Goal: Entertainment & Leisure: Consume media (video, audio)

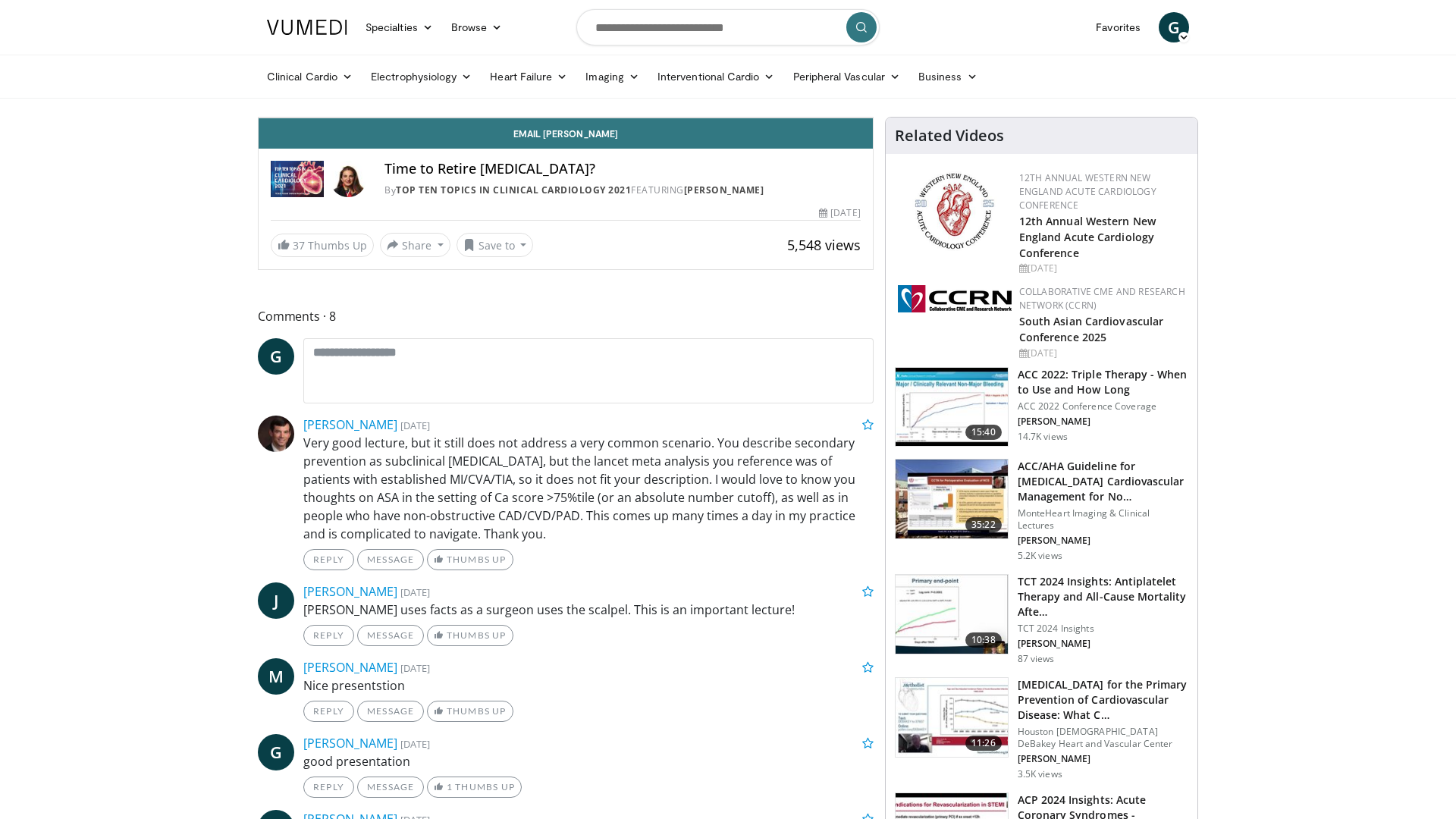
click at [873, 118] on span "Video Player" at bounding box center [857, 102] width 30 height 30
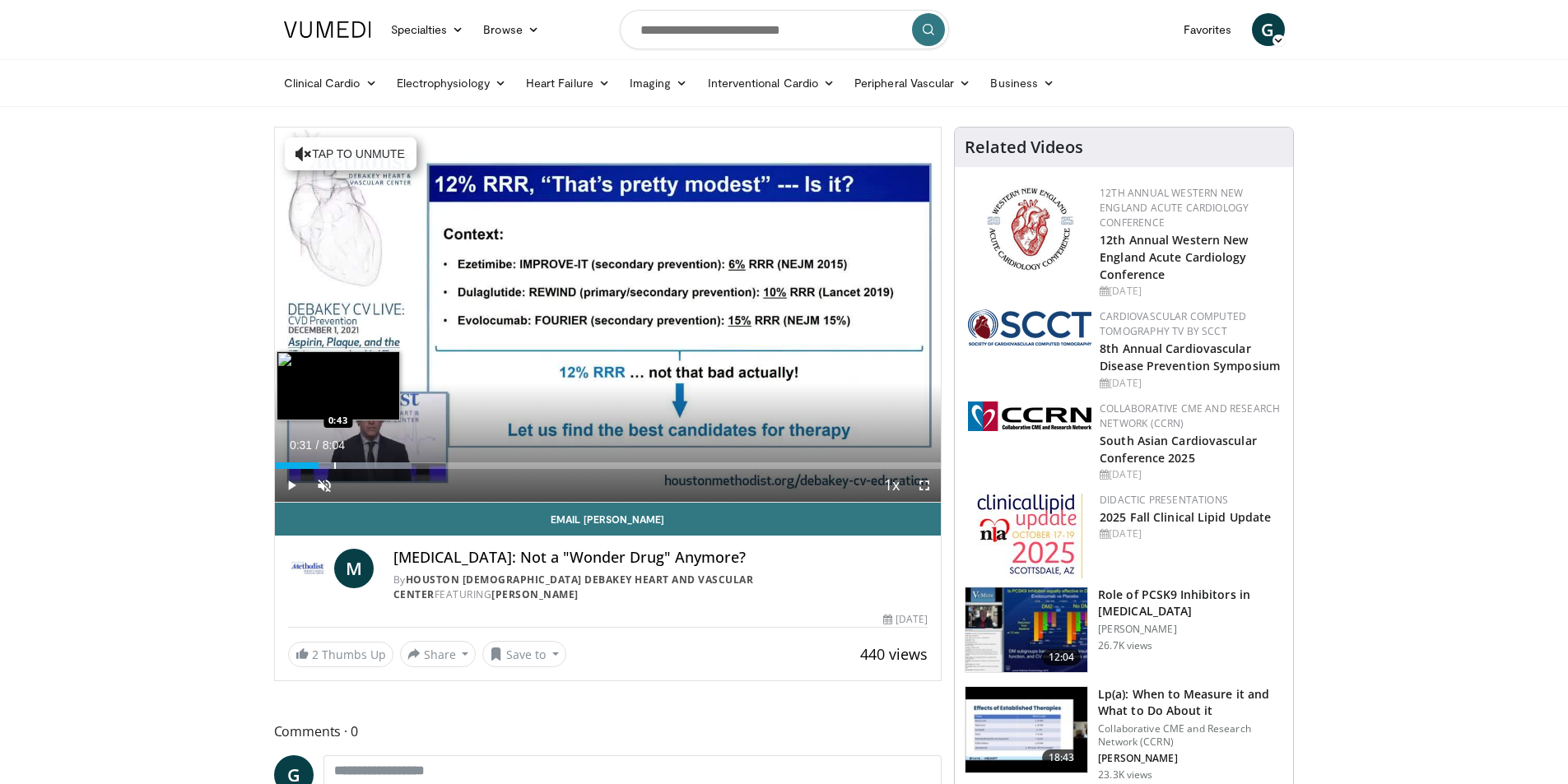
click at [334, 463] on div "Progress Bar" at bounding box center [335, 466] width 2 height 7
click at [358, 465] on div "Progress Bar" at bounding box center [359, 466] width 2 height 7
click at [407, 465] on div "Progress Bar" at bounding box center [408, 466] width 2 height 7
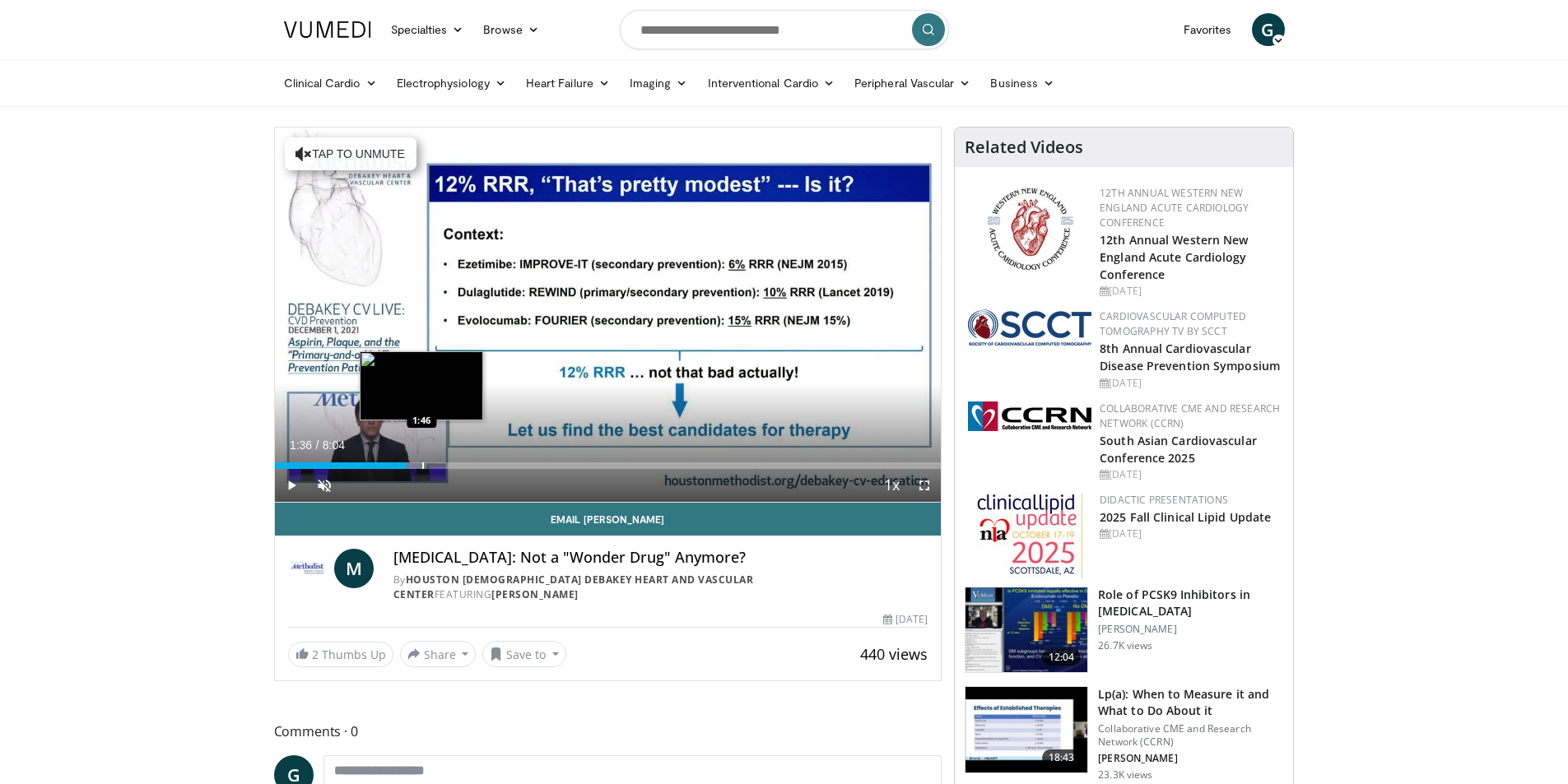
click at [422, 466] on div "Progress Bar" at bounding box center [423, 466] width 2 height 7
click at [451, 469] on div "Loaded : 24.82% 1:47 1:53" at bounding box center [608, 466] width 666 height 7
click at [475, 465] on div "Progress Bar" at bounding box center [476, 466] width 2 height 7
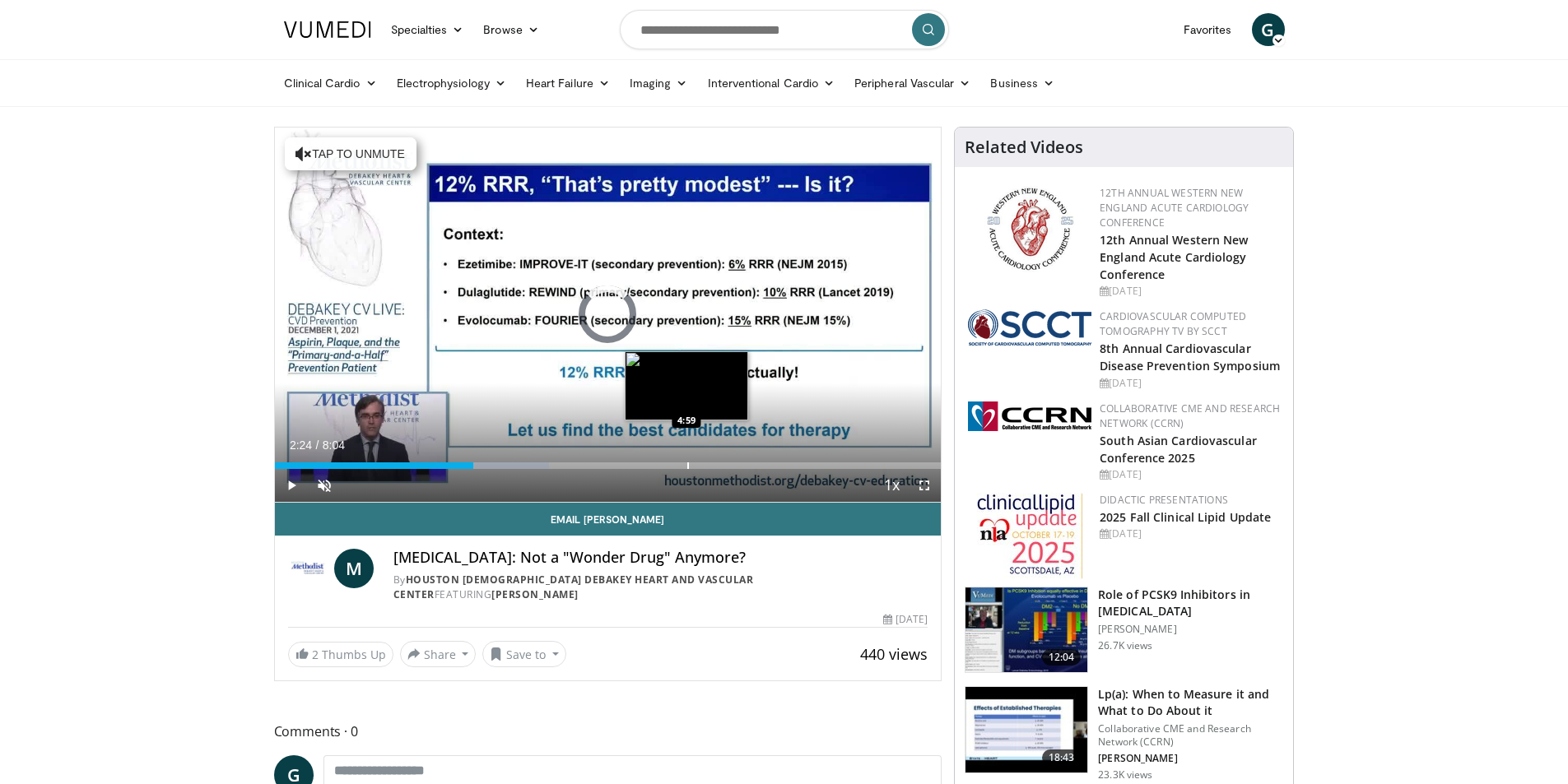
click at [687, 469] on div "Progress Bar" at bounding box center [688, 466] width 2 height 7
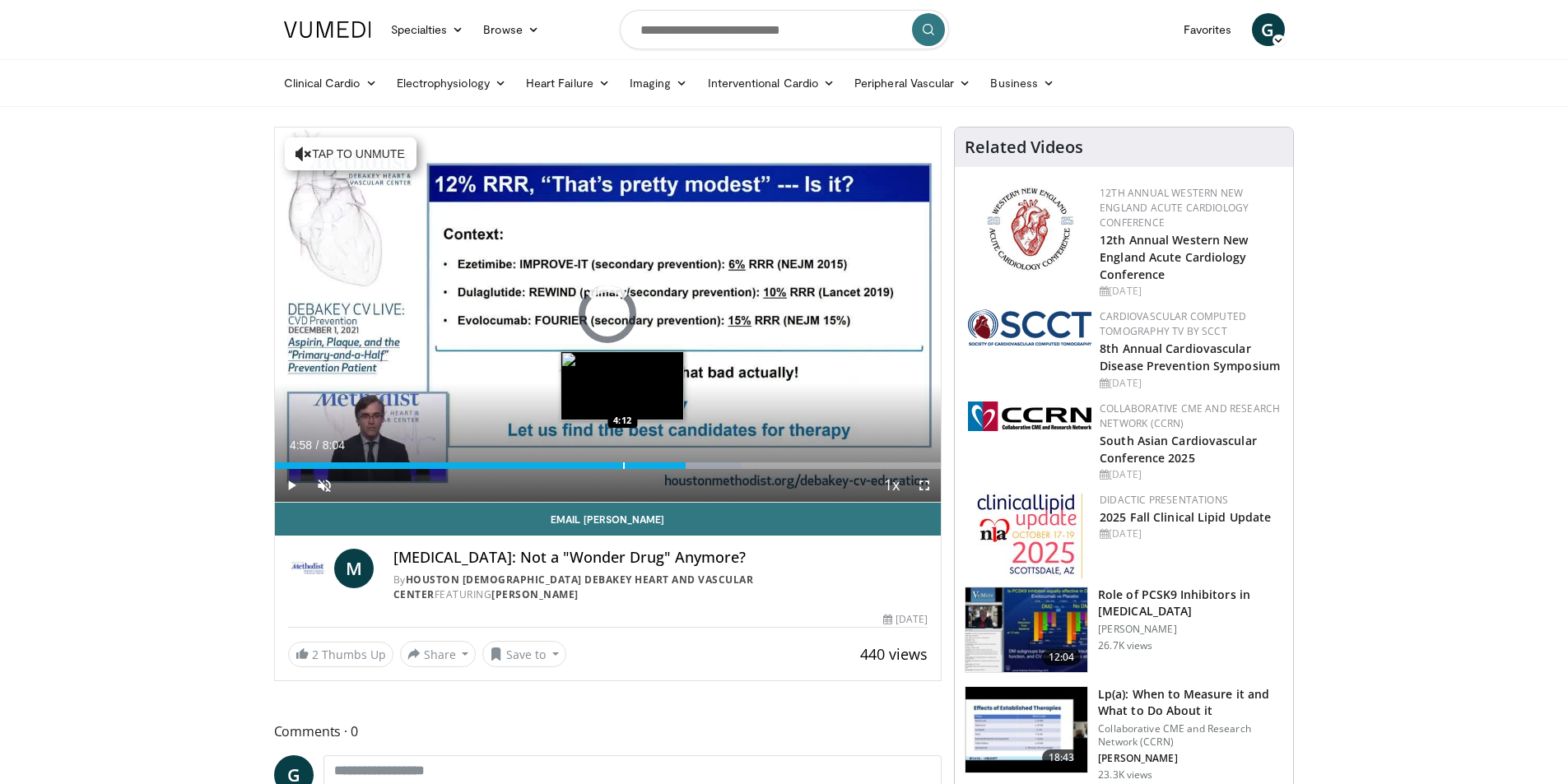
click at [623, 460] on div "Loaded : 70.12% 4:58 4:12" at bounding box center [608, 461] width 666 height 16
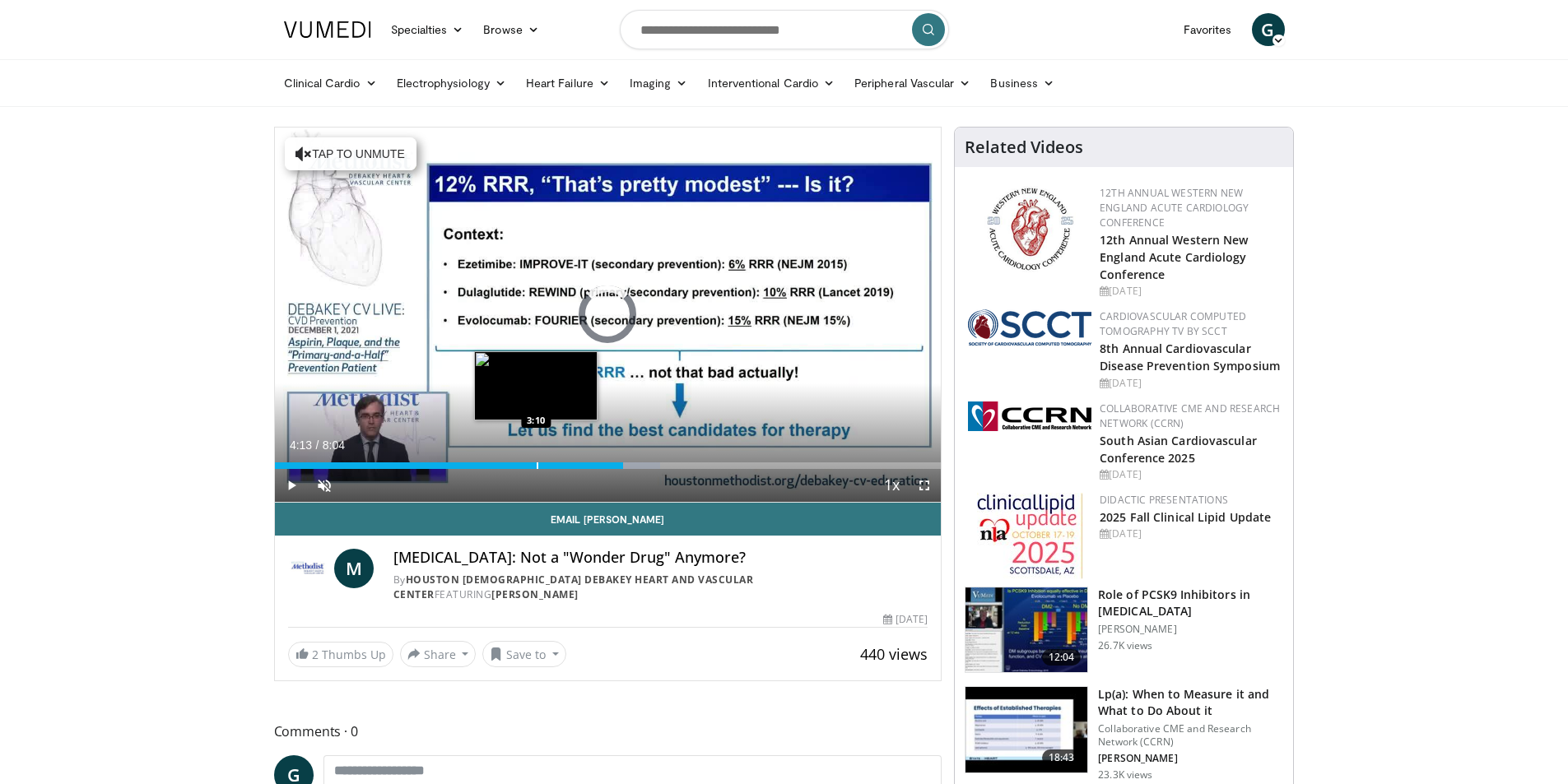
click at [536, 460] on div "Loaded : 57.91% 4:13 3:10" at bounding box center [608, 461] width 666 height 16
click at [489, 467] on div "3:10" at bounding box center [406, 466] width 262 height 7
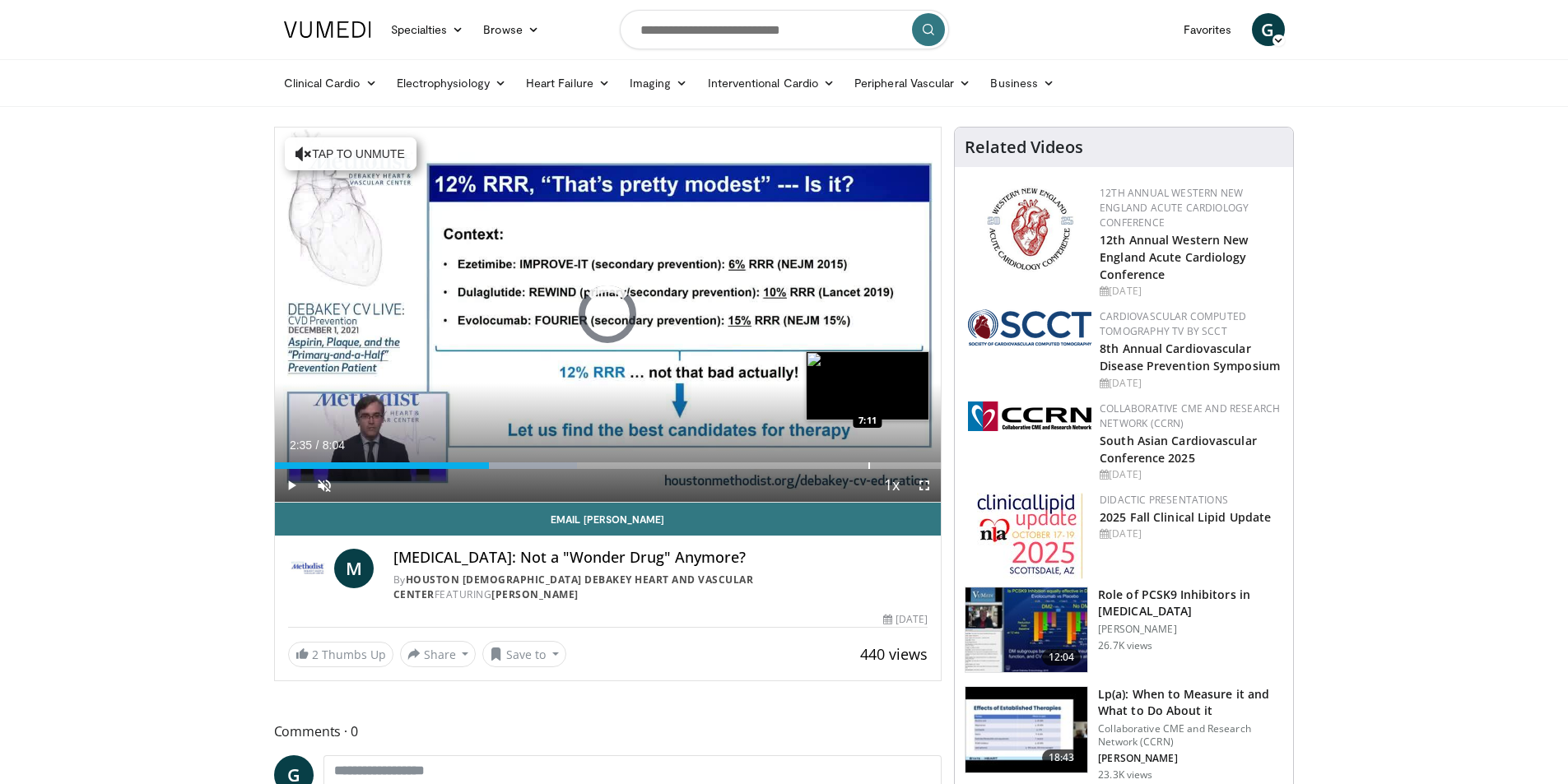
click at [868, 466] on div "Progress Bar" at bounding box center [869, 466] width 2 height 7
click at [903, 460] on div "Loaded : 99.27% 7:11 7:37" at bounding box center [608, 461] width 666 height 16
click at [920, 458] on div "Loaded : 100.00% 7:49 7:49" at bounding box center [608, 461] width 666 height 16
click at [861, 463] on div "Progress Bar" at bounding box center [862, 466] width 2 height 7
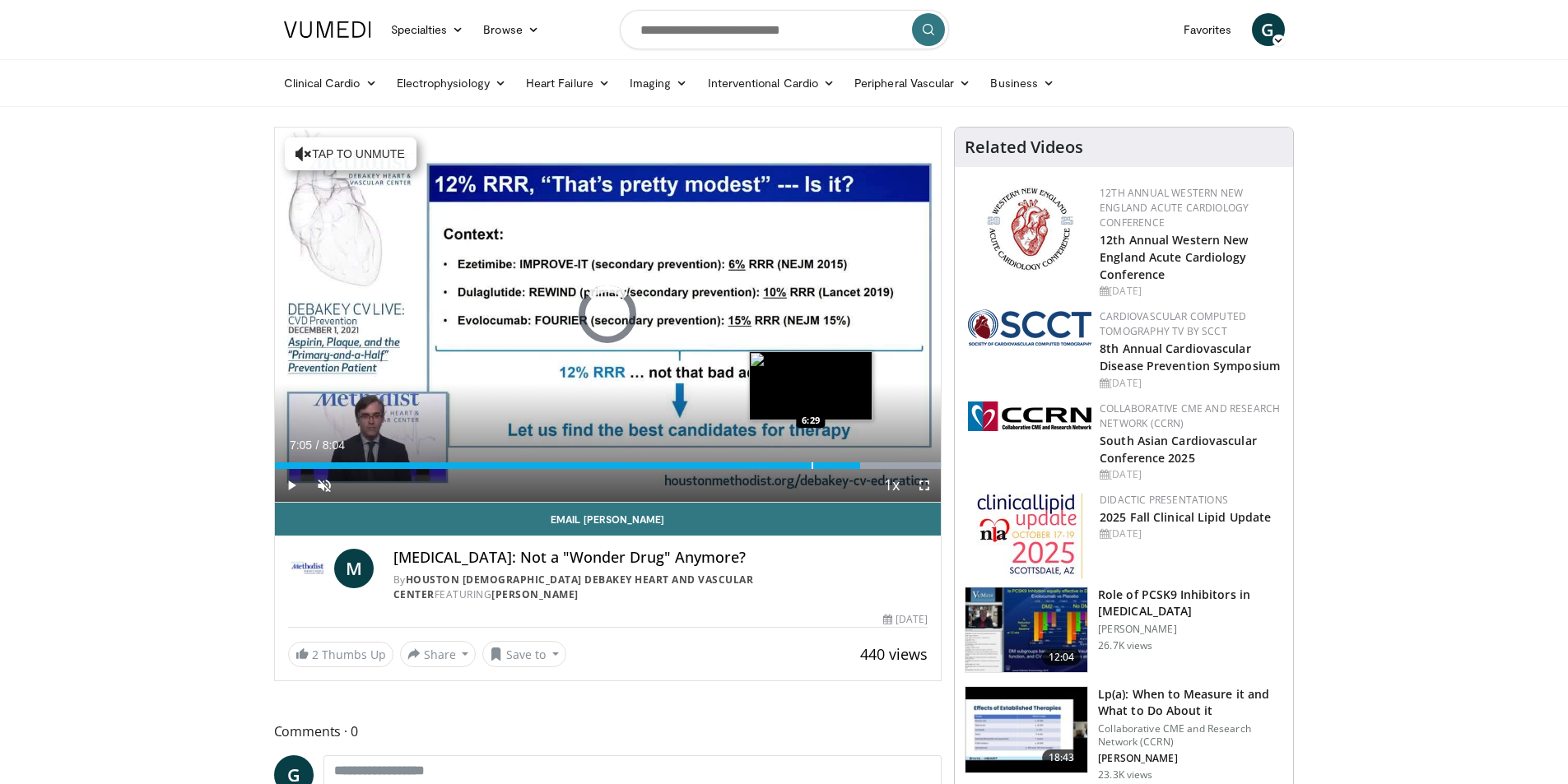
click at [811, 464] on div "Progress Bar" at bounding box center [812, 466] width 2 height 7
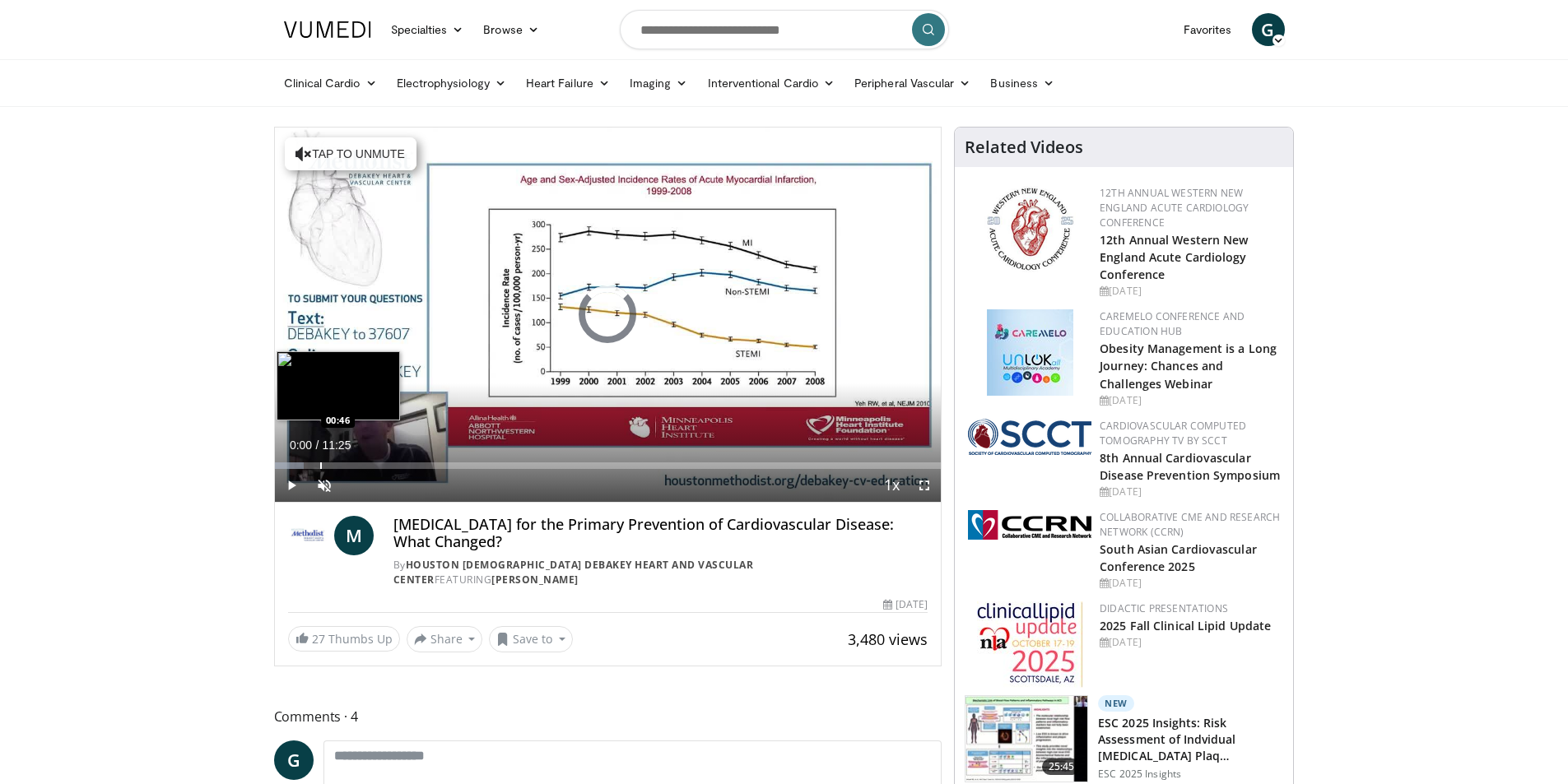
click at [320, 463] on div "Progress Bar" at bounding box center [321, 466] width 2 height 7
click at [343, 464] on div "Progress Bar" at bounding box center [344, 466] width 2 height 7
click at [367, 465] on div "Progress Bar" at bounding box center [368, 466] width 2 height 7
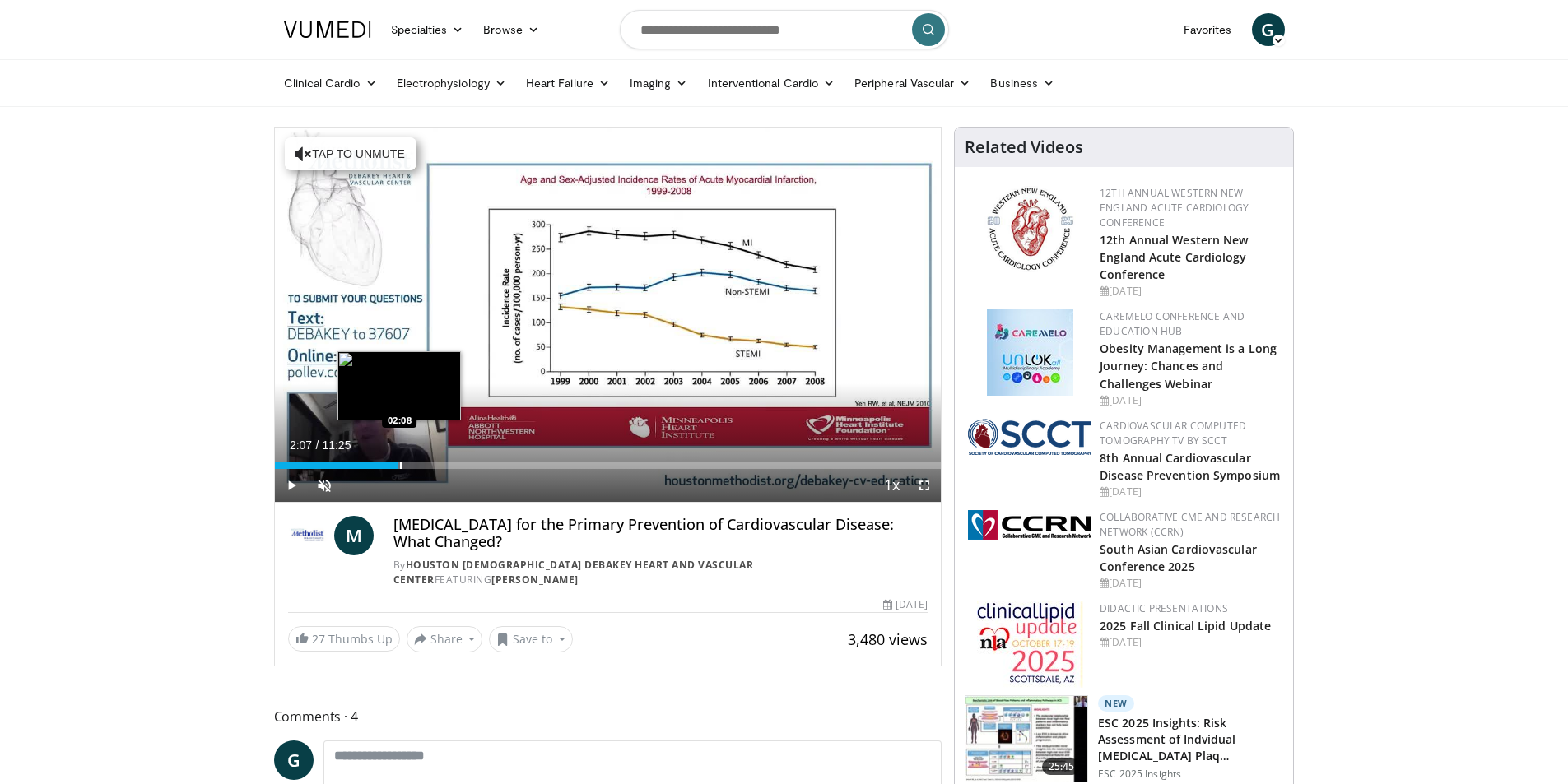
click at [400, 465] on div "Progress Bar" at bounding box center [401, 466] width 2 height 7
click at [436, 465] on div "Progress Bar" at bounding box center [436, 466] width 2 height 7
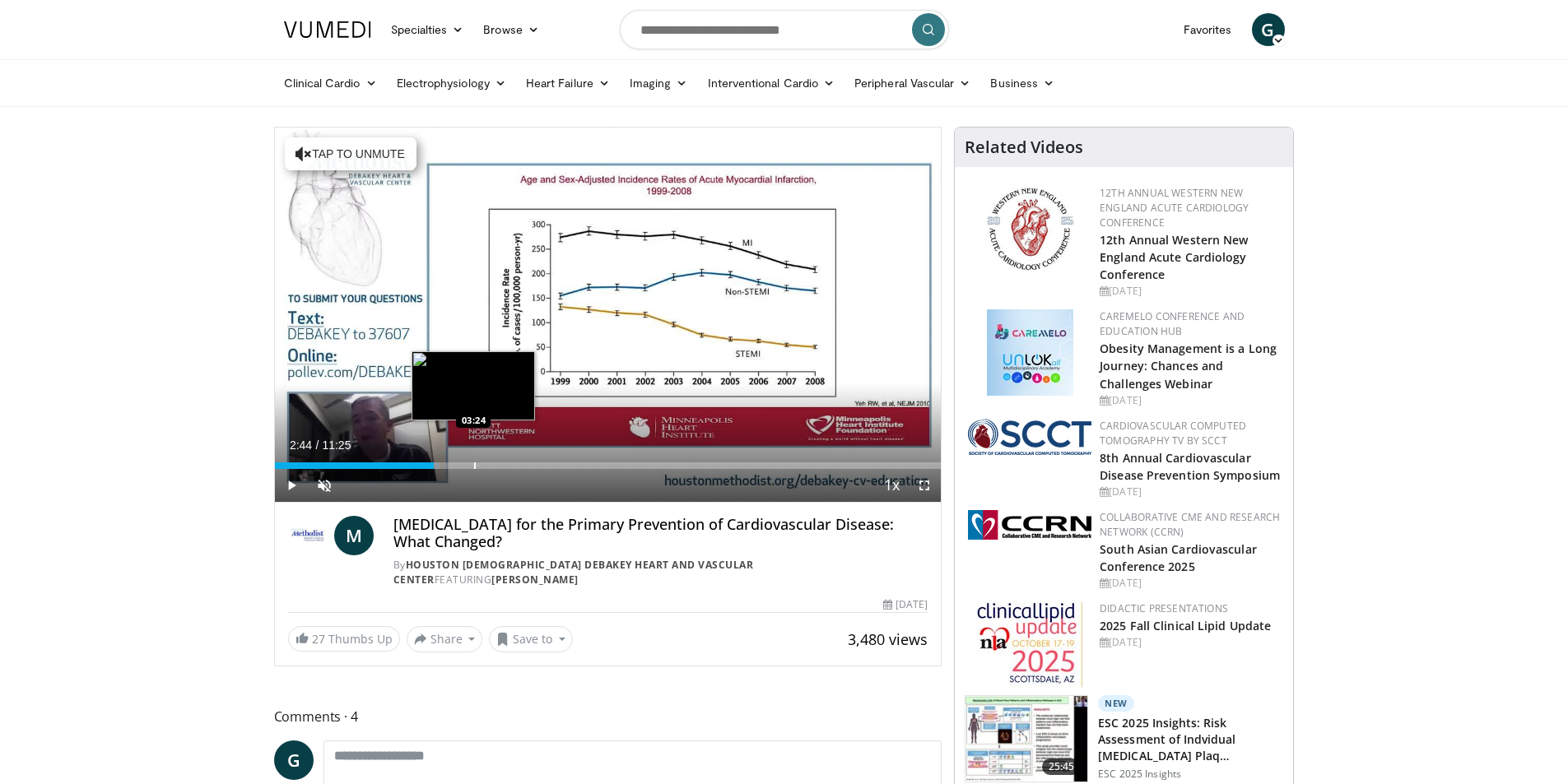
click at [475, 465] on div "Progress Bar" at bounding box center [475, 466] width 2 height 7
click at [499, 469] on div "Progress Bar" at bounding box center [500, 466] width 2 height 7
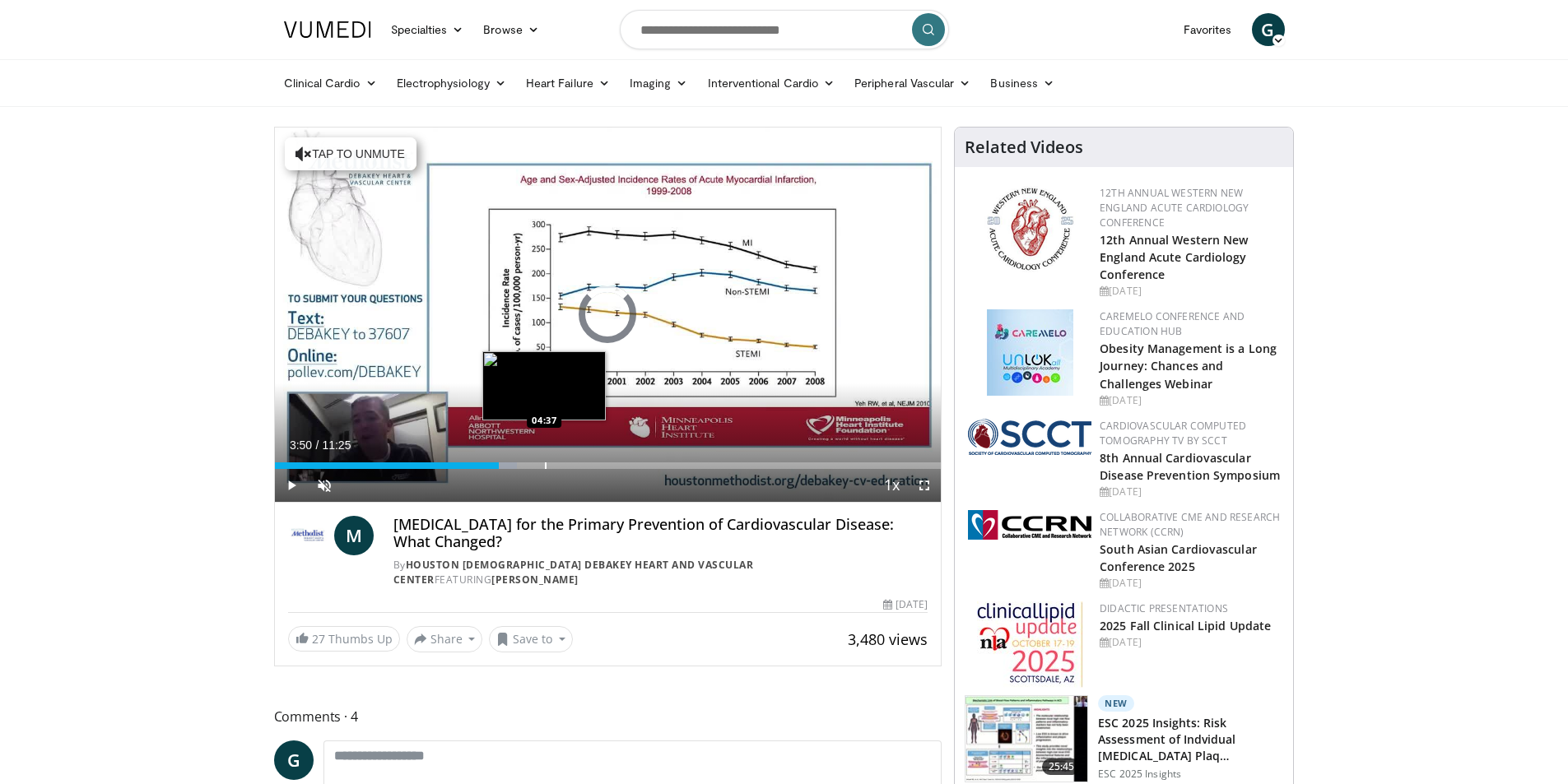
click at [545, 466] on div "Progress Bar" at bounding box center [546, 466] width 2 height 7
click at [567, 464] on div "Loaded : 42.26% 04:36 04:58" at bounding box center [608, 466] width 666 height 7
click at [586, 466] on div "Progress Bar" at bounding box center [586, 466] width 2 height 7
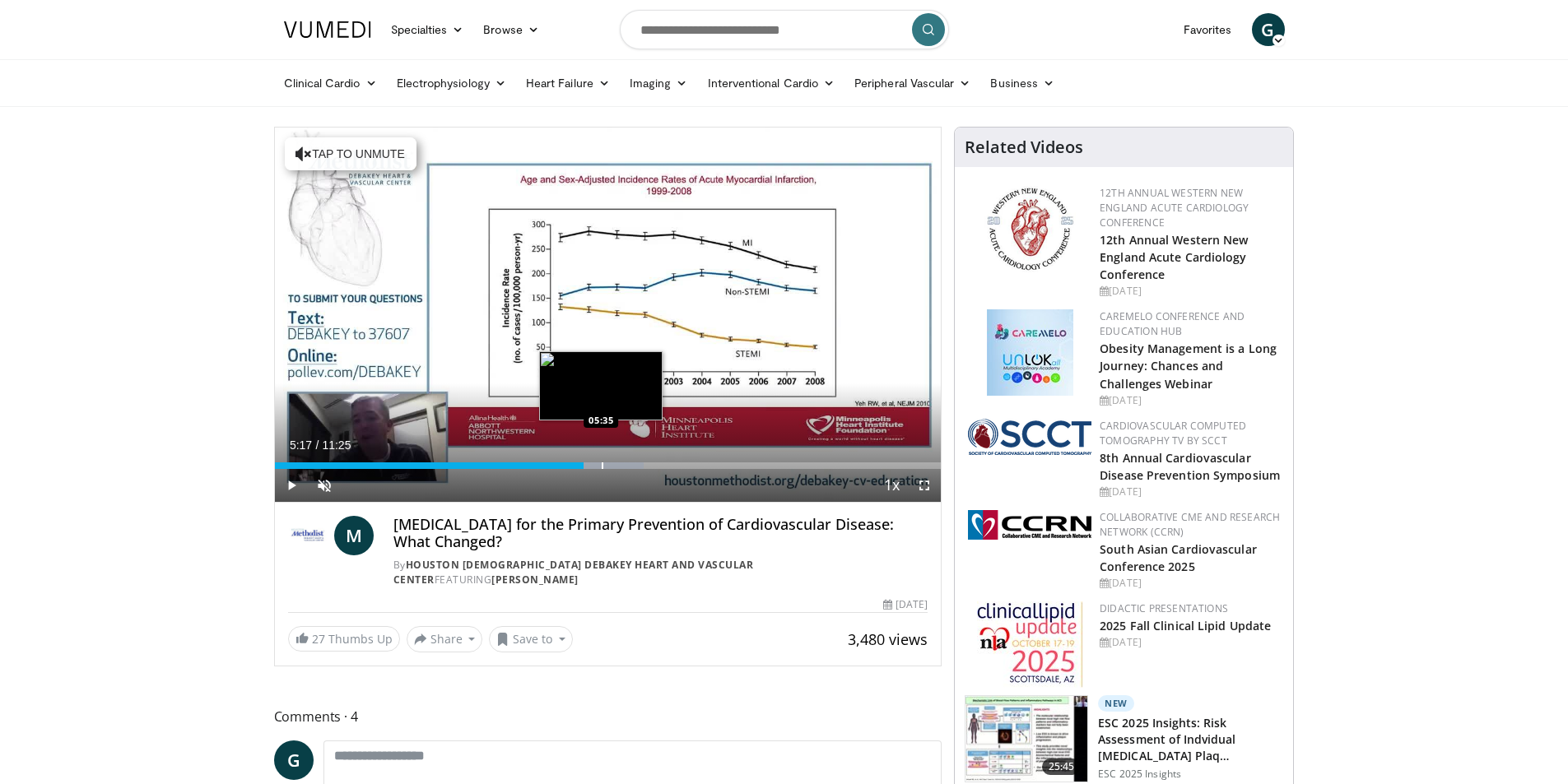
click at [602, 467] on div "Progress Bar" at bounding box center [603, 466] width 2 height 7
click at [632, 460] on div "Loaded : 56.99% 05:34 06:07" at bounding box center [608, 461] width 666 height 16
click at [652, 459] on div "Loaded : 59.75% 06:29 06:29" at bounding box center [608, 461] width 666 height 16
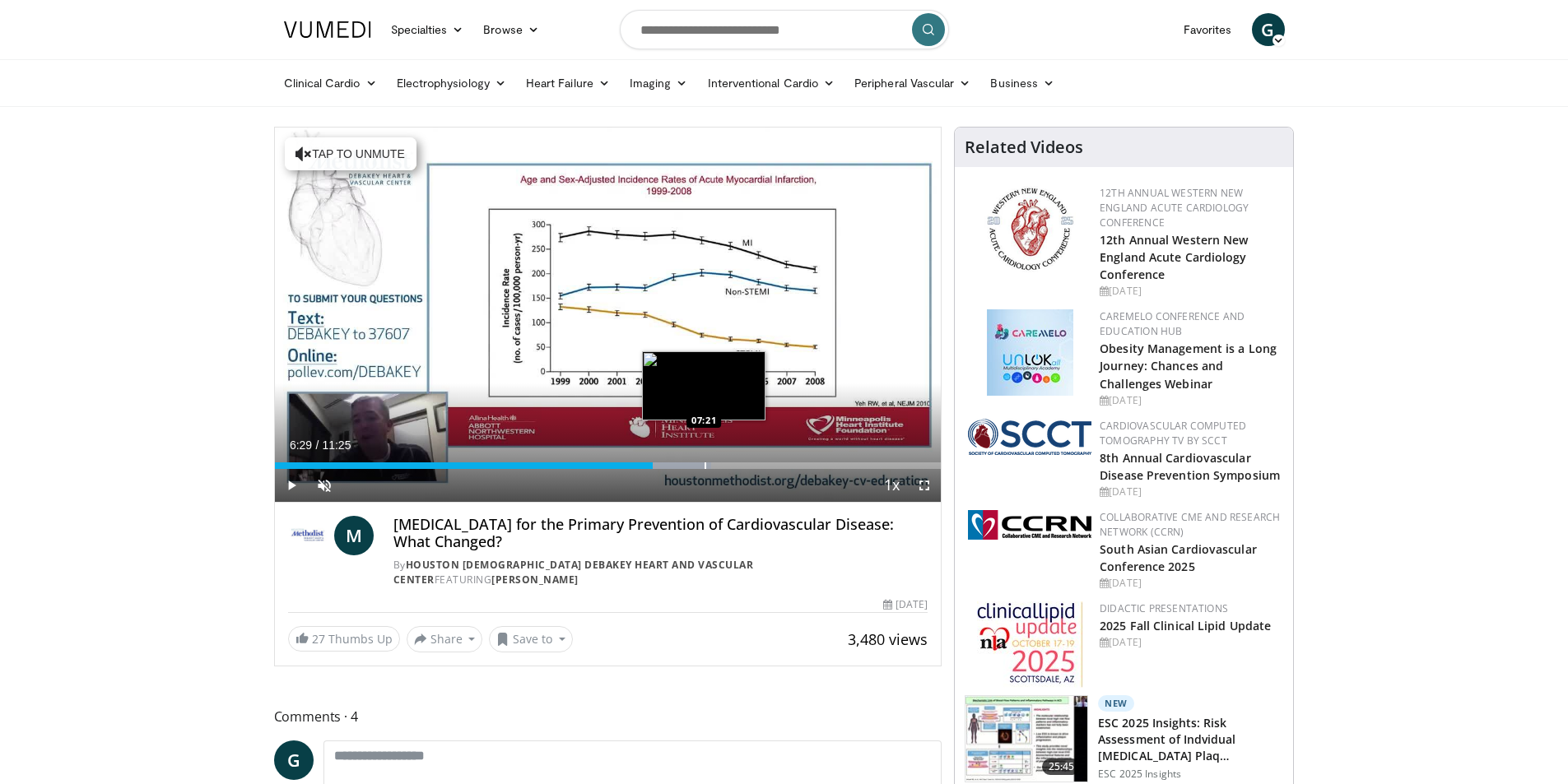
click at [702, 455] on div "Loaded : 65.58% 06:29 07:21" at bounding box center [608, 461] width 666 height 16
click at [723, 460] on div "Loaded : 67.04% 07:19 07:41" at bounding box center [608, 461] width 666 height 16
click at [707, 464] on div "07:41" at bounding box center [500, 466] width 450 height 7
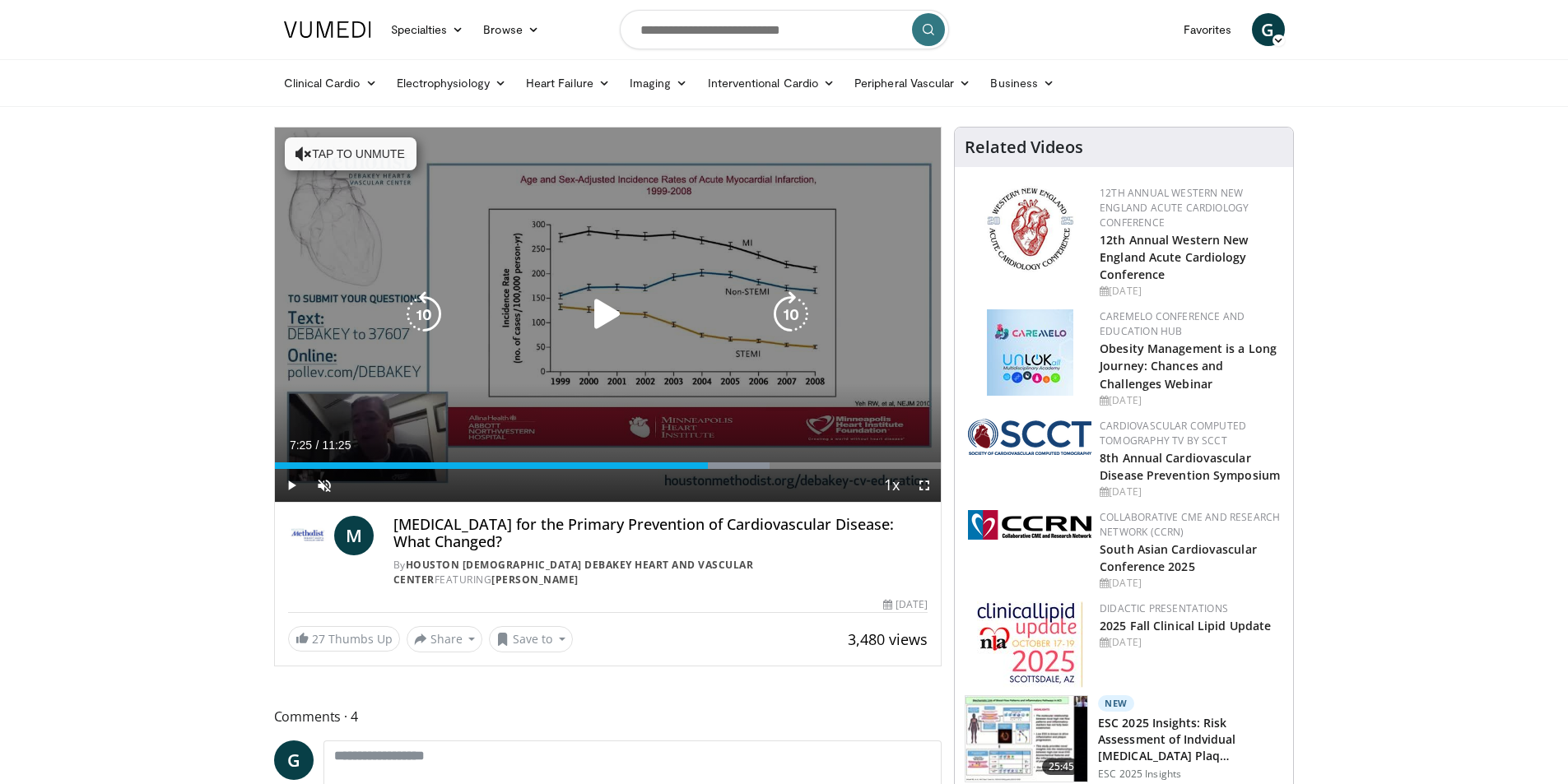
click at [693, 301] on div "Video Player" at bounding box center [608, 315] width 400 height 33
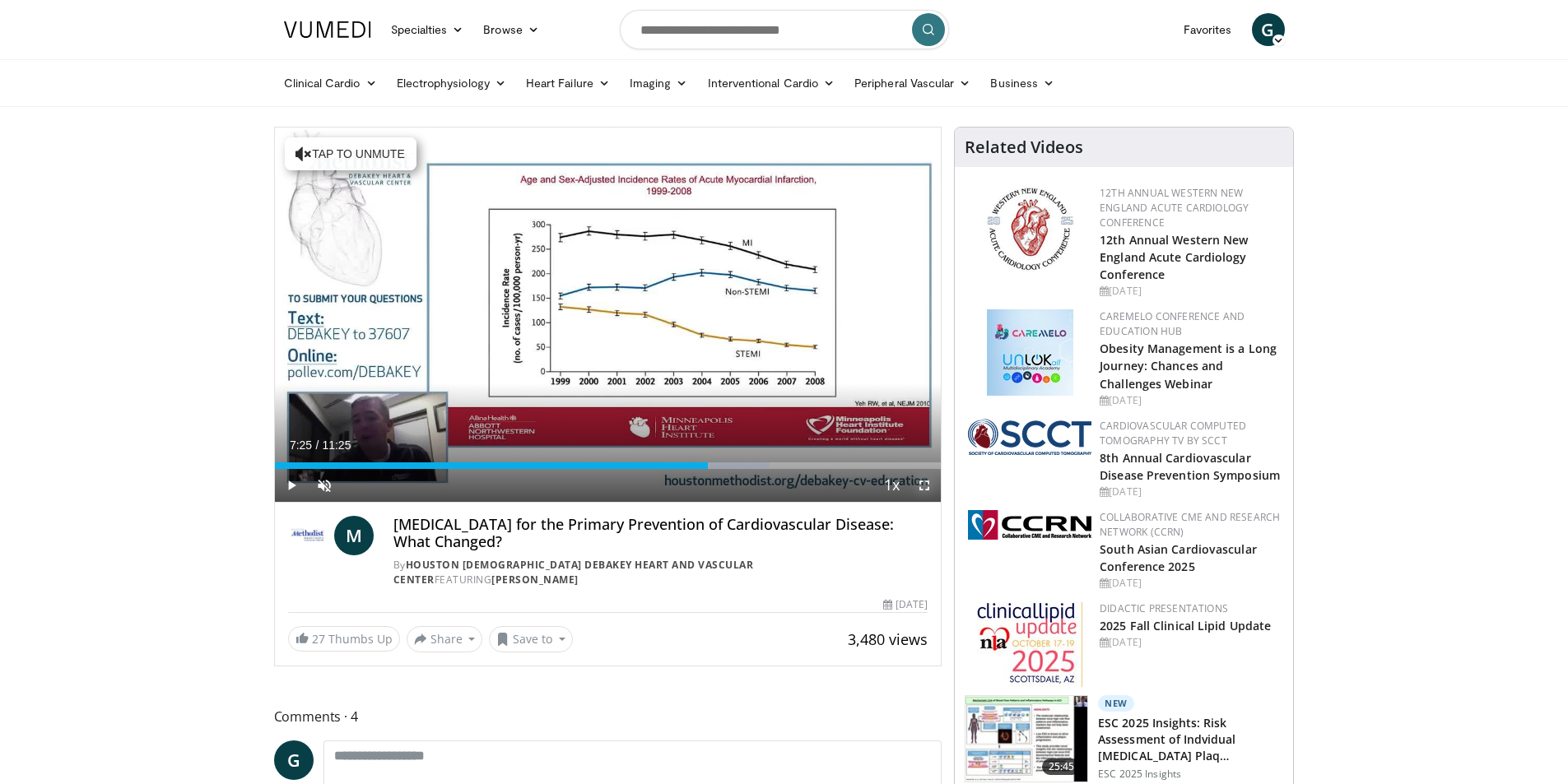
click at [927, 484] on span "Video Player" at bounding box center [924, 486] width 33 height 33
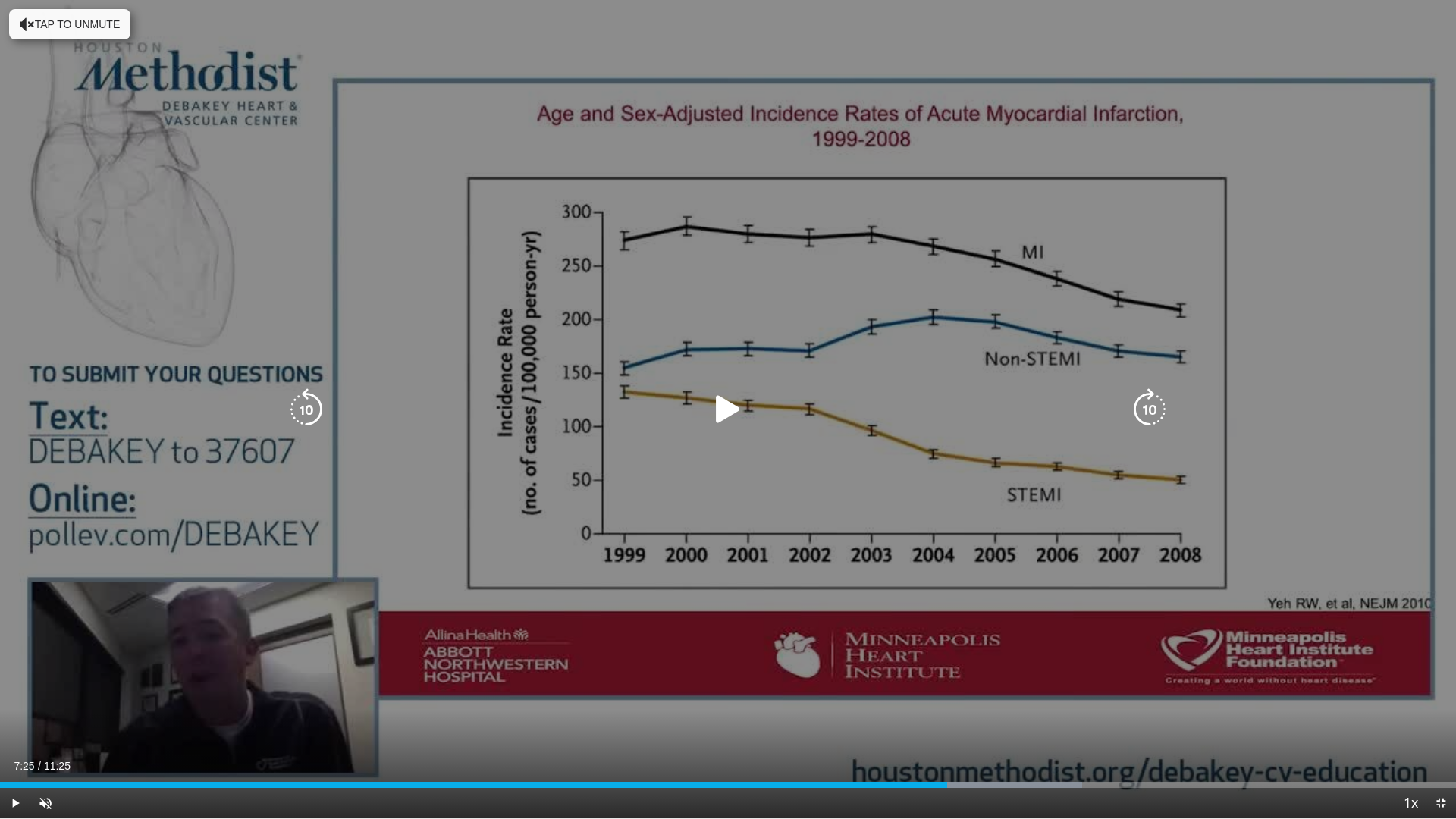
click at [398, 435] on div "10 seconds Tap to unmute" at bounding box center [728, 409] width 1456 height 818
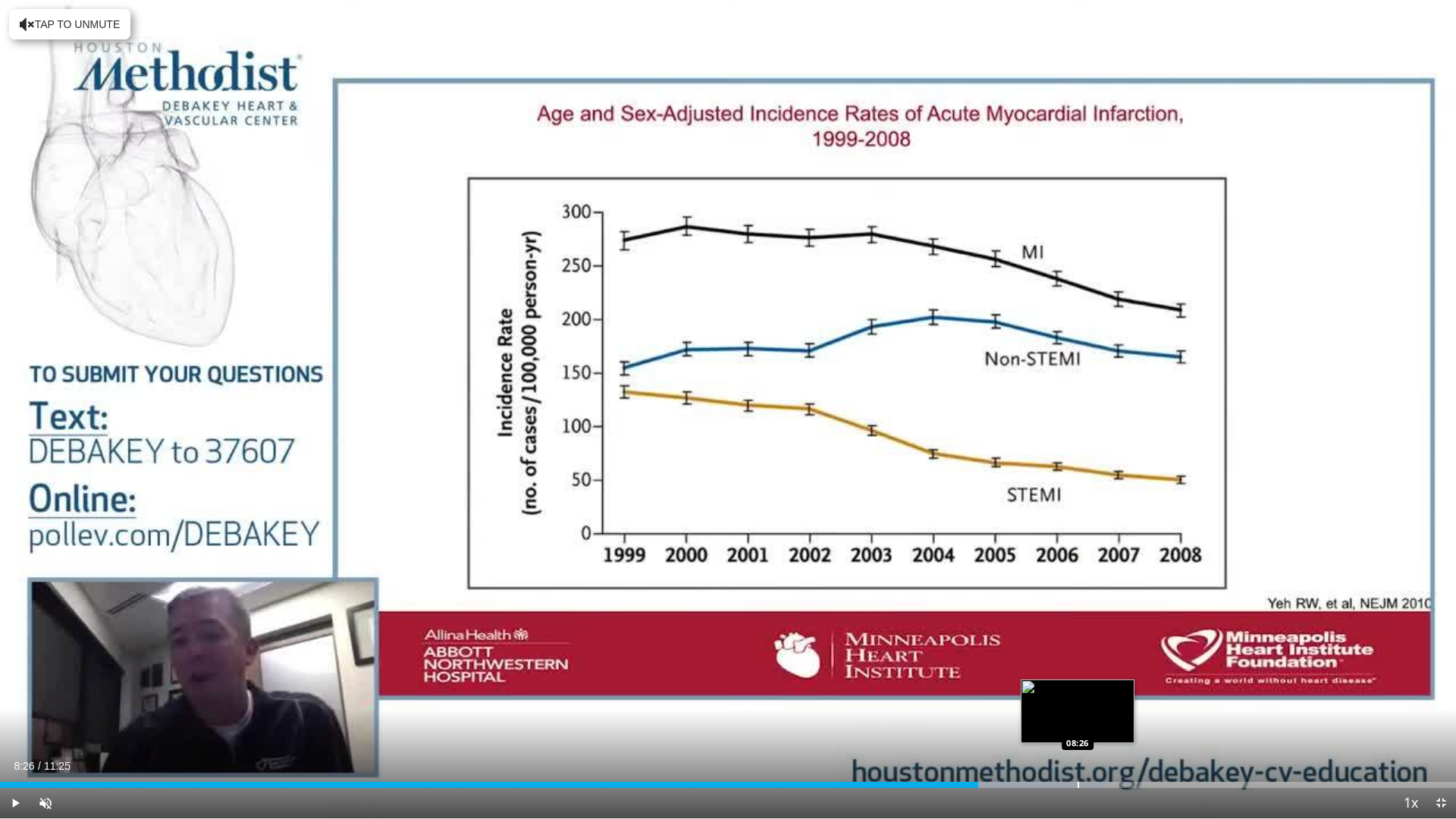
click at [1077, 722] on div "Loaded : 75.99% 07:40 08:26" at bounding box center [728, 780] width 1456 height 14
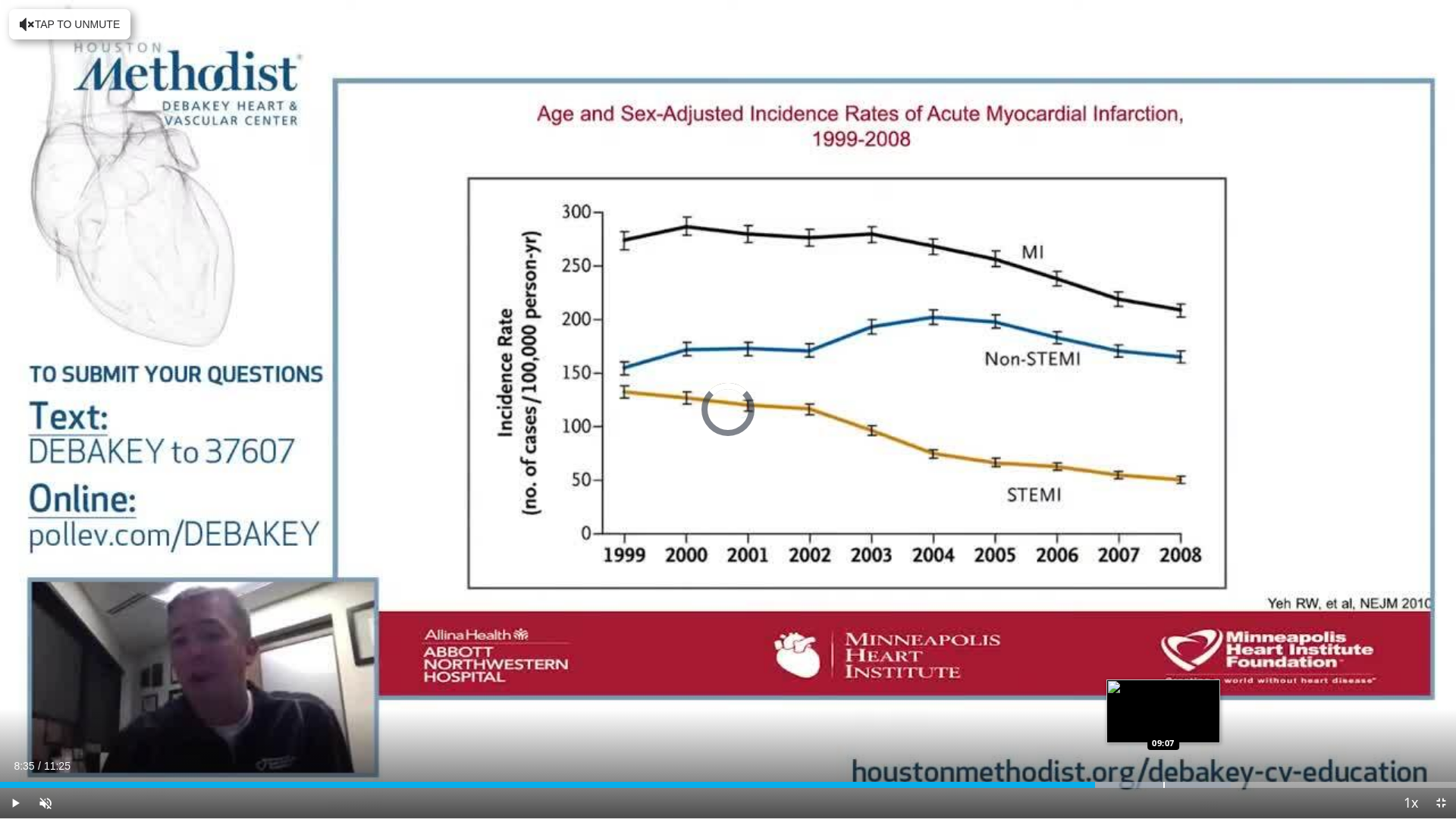
click at [1163, 722] on div "Loaded : 84.53% 09:07 09:07" at bounding box center [728, 785] width 1456 height 6
click at [1206, 722] on div "Current Time 9:08 / Duration 11:25" at bounding box center [728, 766] width 1456 height 14
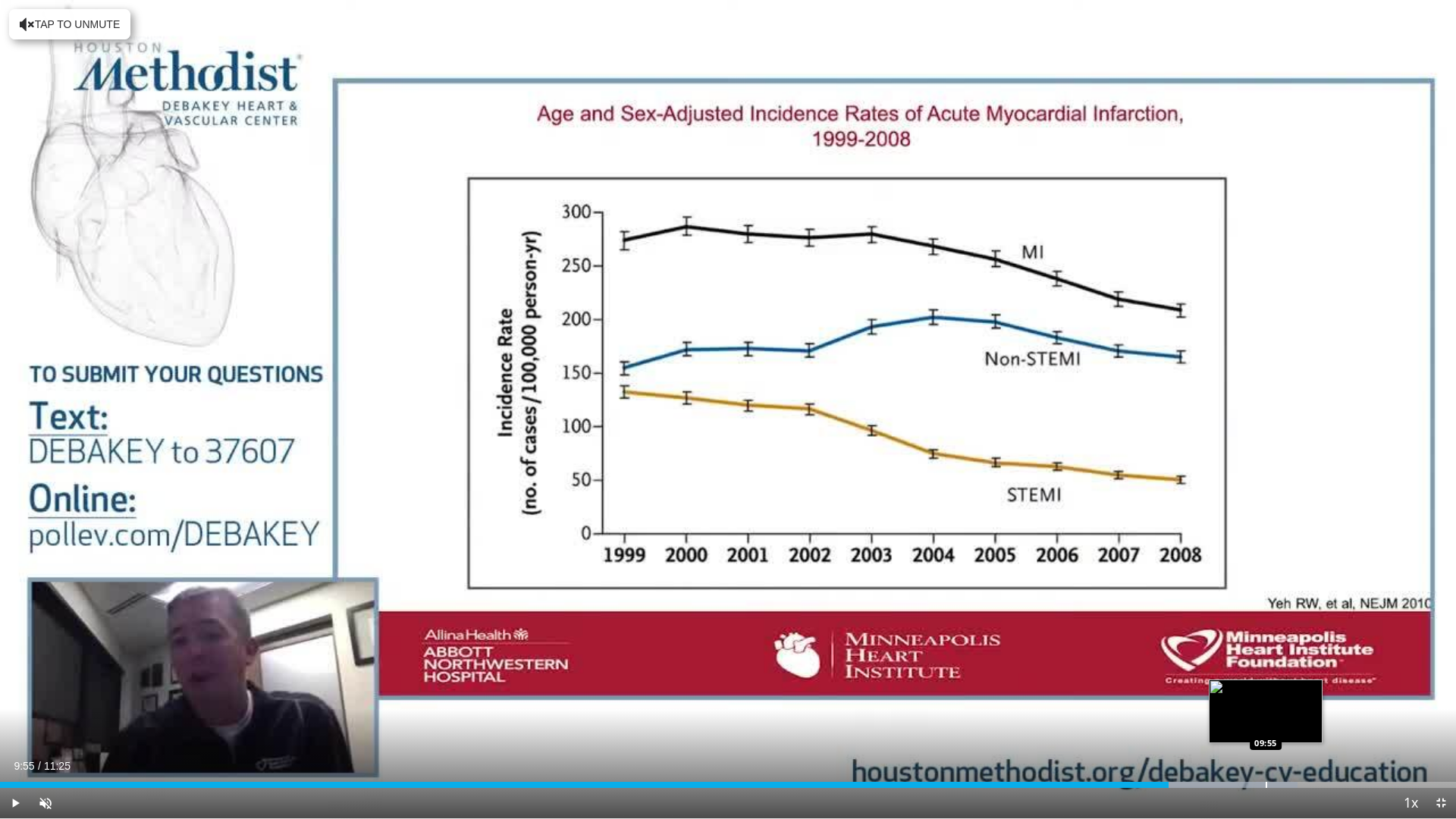
click at [1266, 722] on div "Progress Bar" at bounding box center [1266, 785] width 2 height 6
click at [1291, 722] on div "Loaded : 96.19% 10:07 10:07" at bounding box center [728, 780] width 1456 height 14
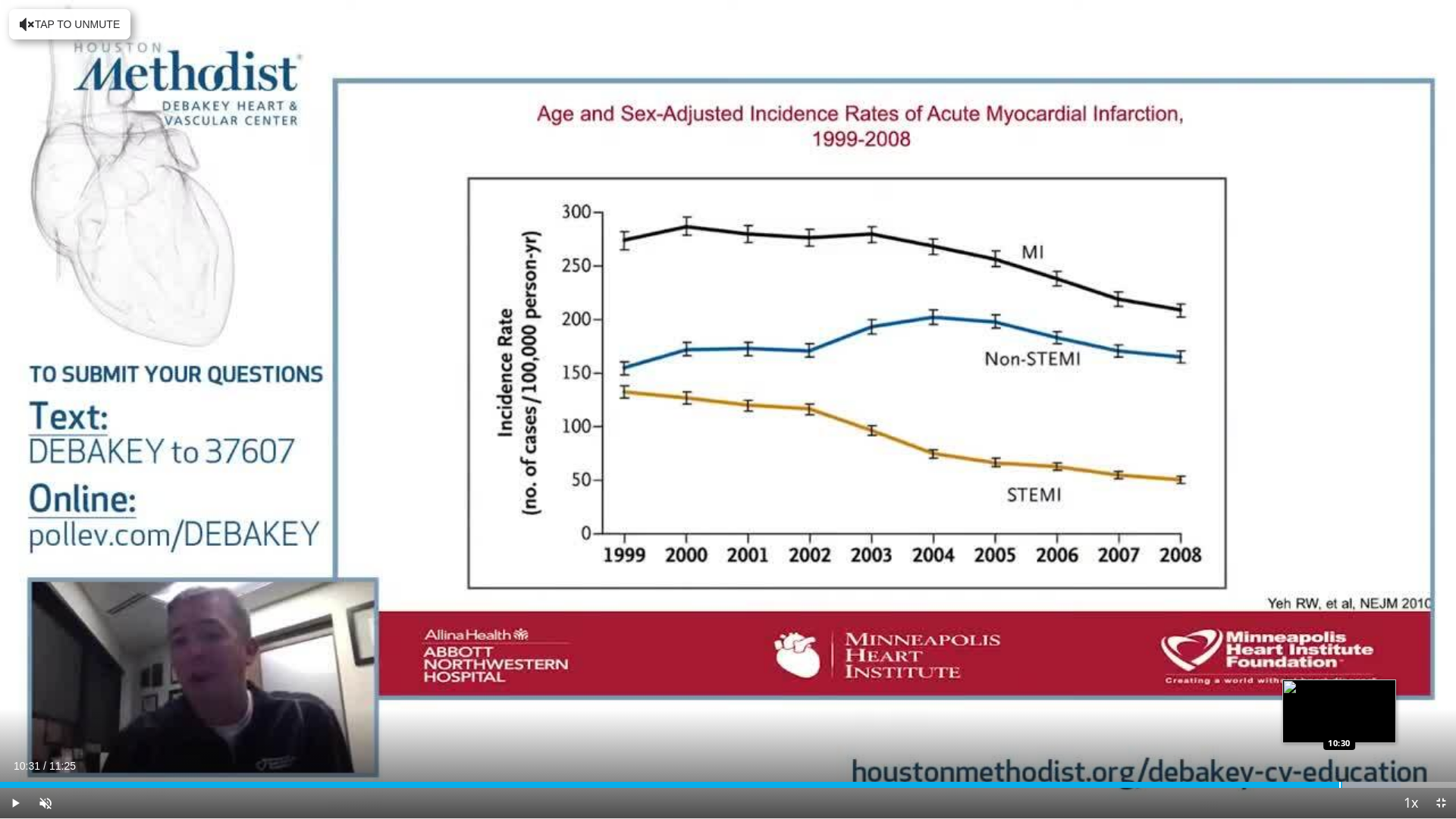
click at [1342, 722] on div "Loaded : 96.19% 10:31 10:30" at bounding box center [728, 780] width 1456 height 14
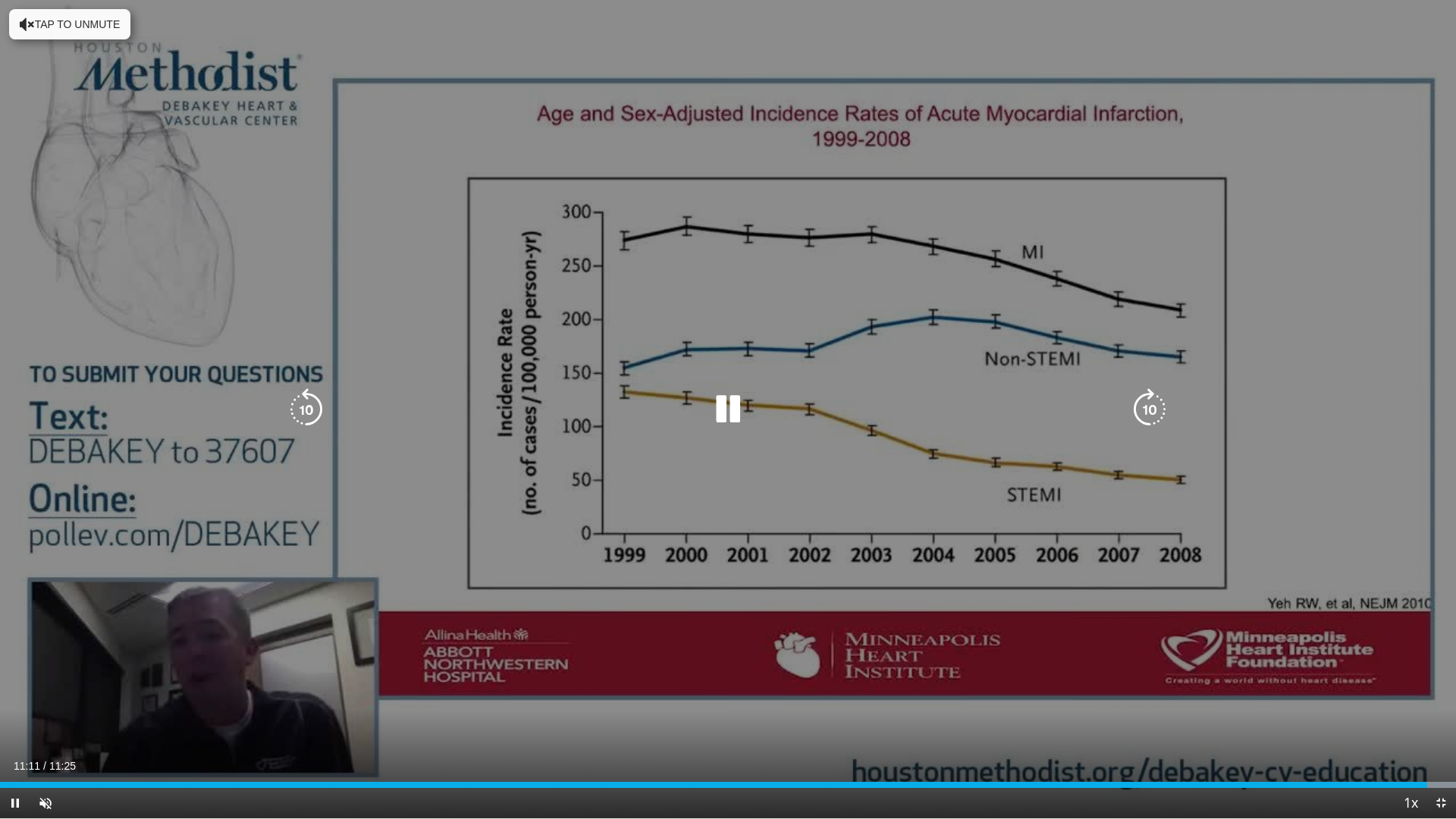
click at [1149, 408] on icon "Video Player" at bounding box center [1149, 410] width 42 height 43
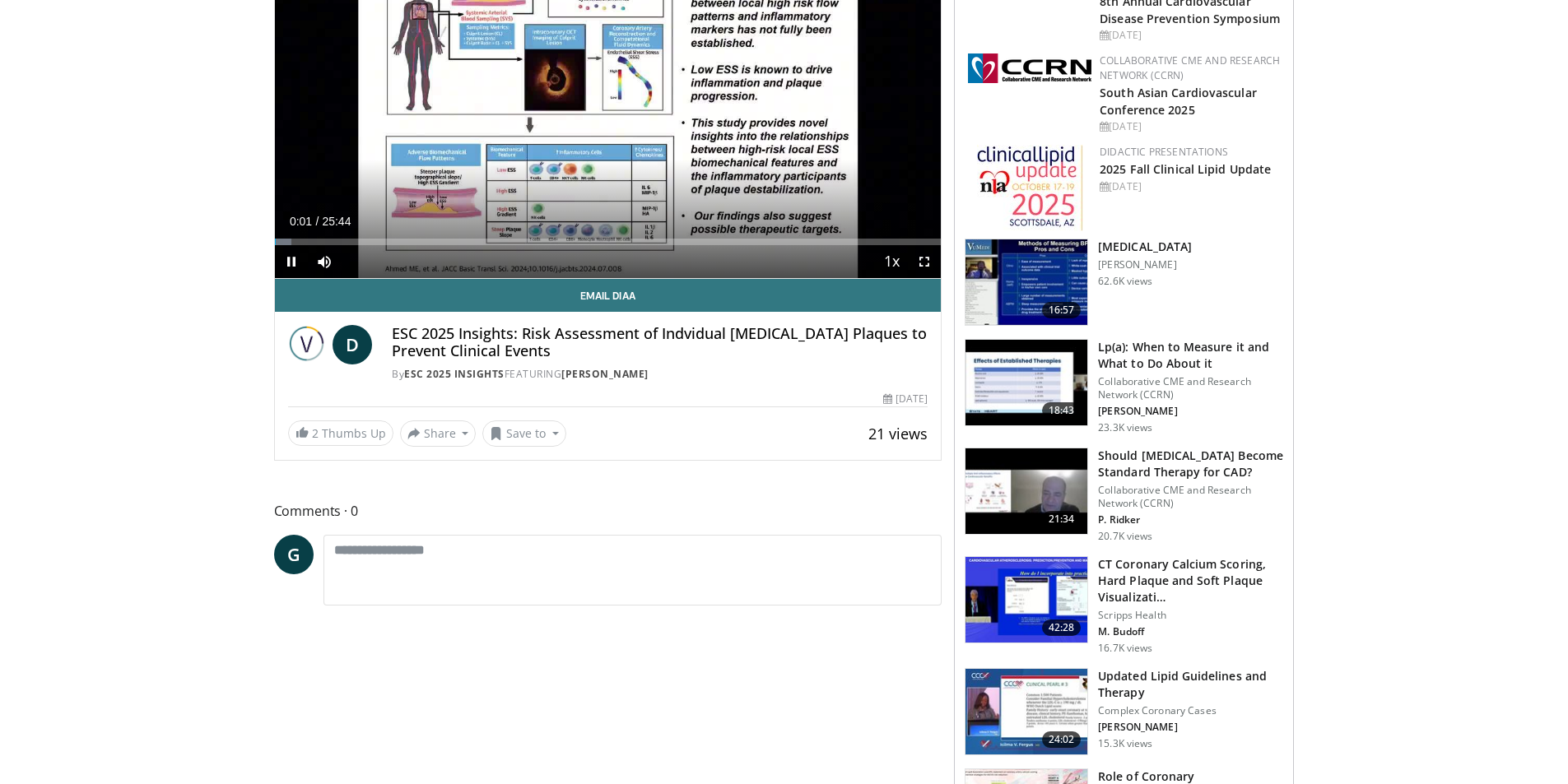
scroll to position [82, 0]
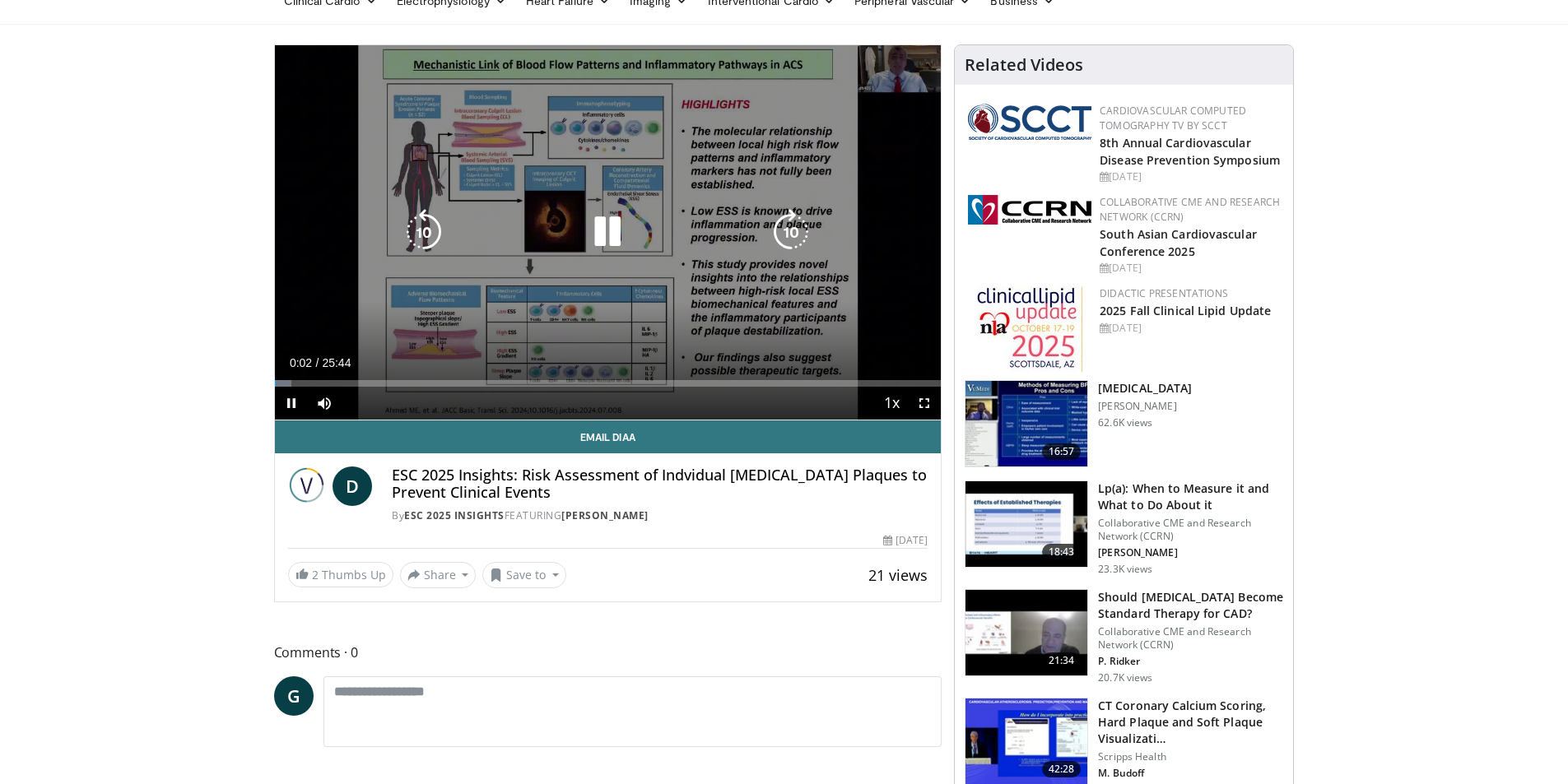
click at [603, 222] on icon "Video Player" at bounding box center [608, 232] width 46 height 46
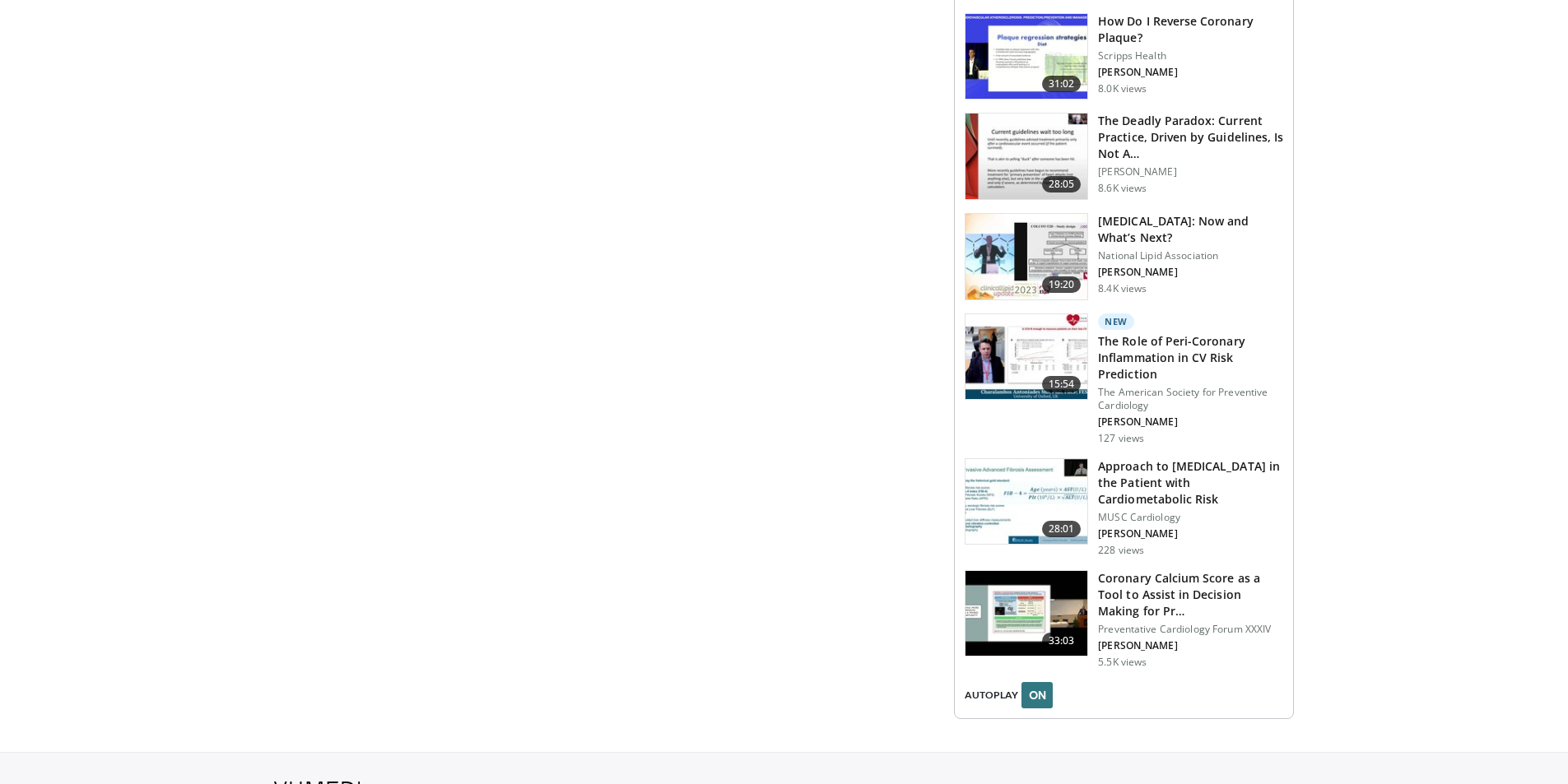
scroll to position [2045, 0]
